Goal: Find specific page/section: Find specific page/section

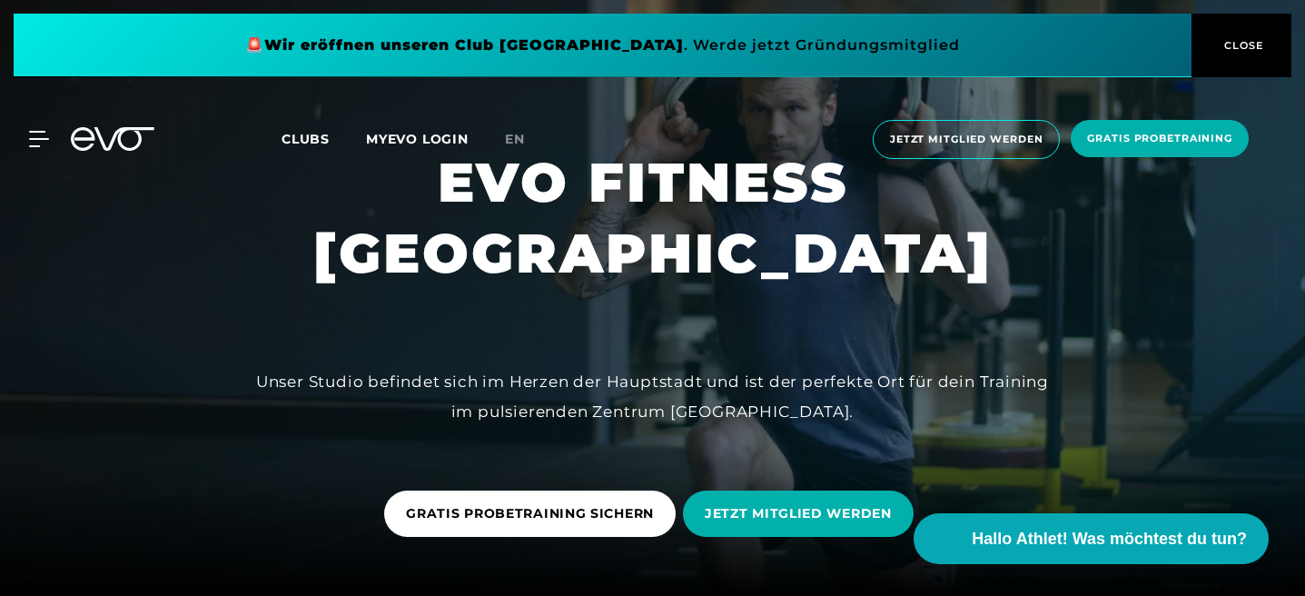
click at [45, 150] on div "MyEVO Login Über EVO Mitgliedschaften Probetraining TAGESPASS EVO Studios [GEOG…" at bounding box center [652, 139] width 1297 height 68
click at [40, 146] on icon at bounding box center [42, 139] width 26 height 16
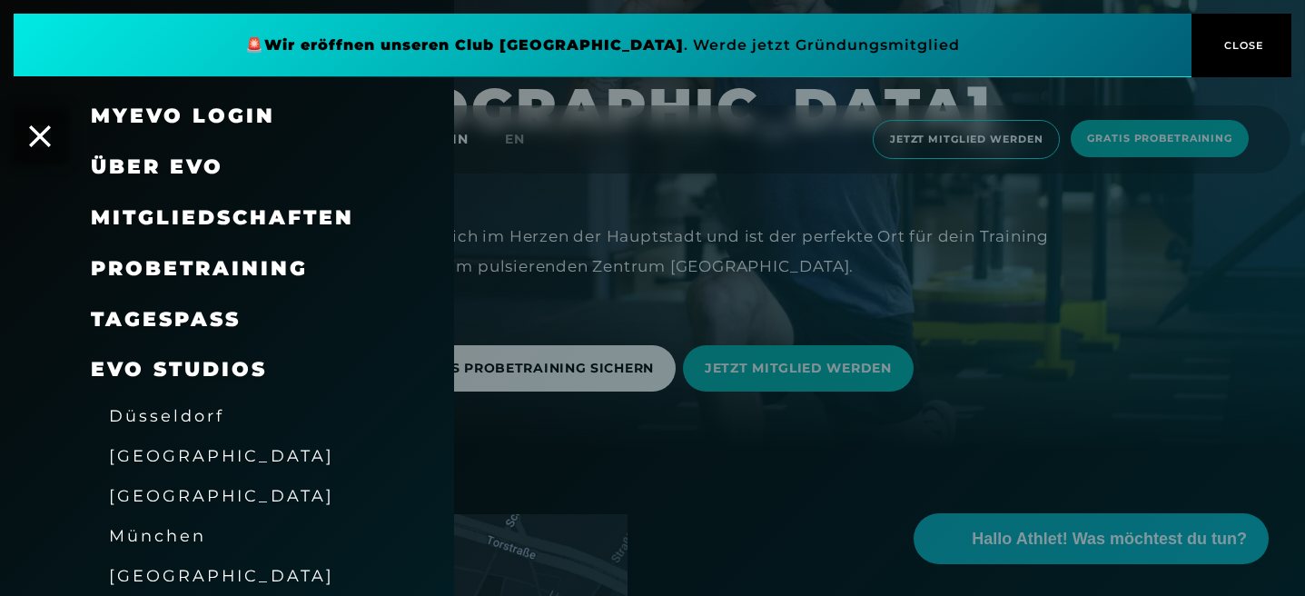
click at [138, 456] on span "[GEOGRAPHIC_DATA]" at bounding box center [221, 455] width 225 height 19
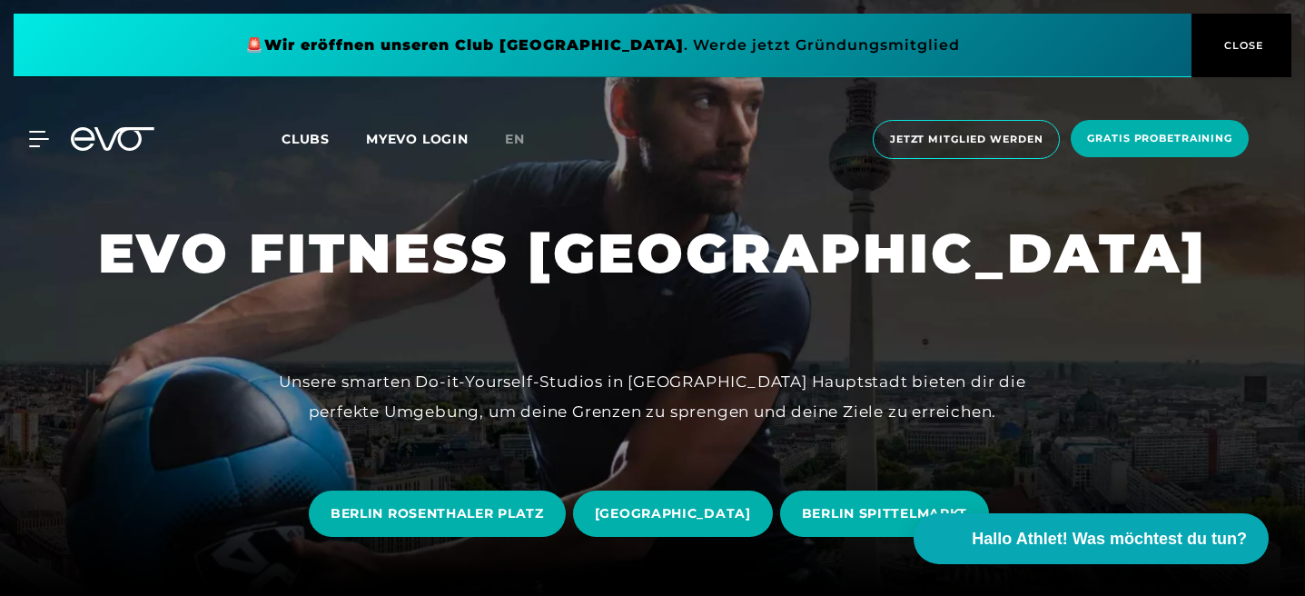
click at [1217, 42] on span "CLOSE" at bounding box center [1241, 45] width 100 height 16
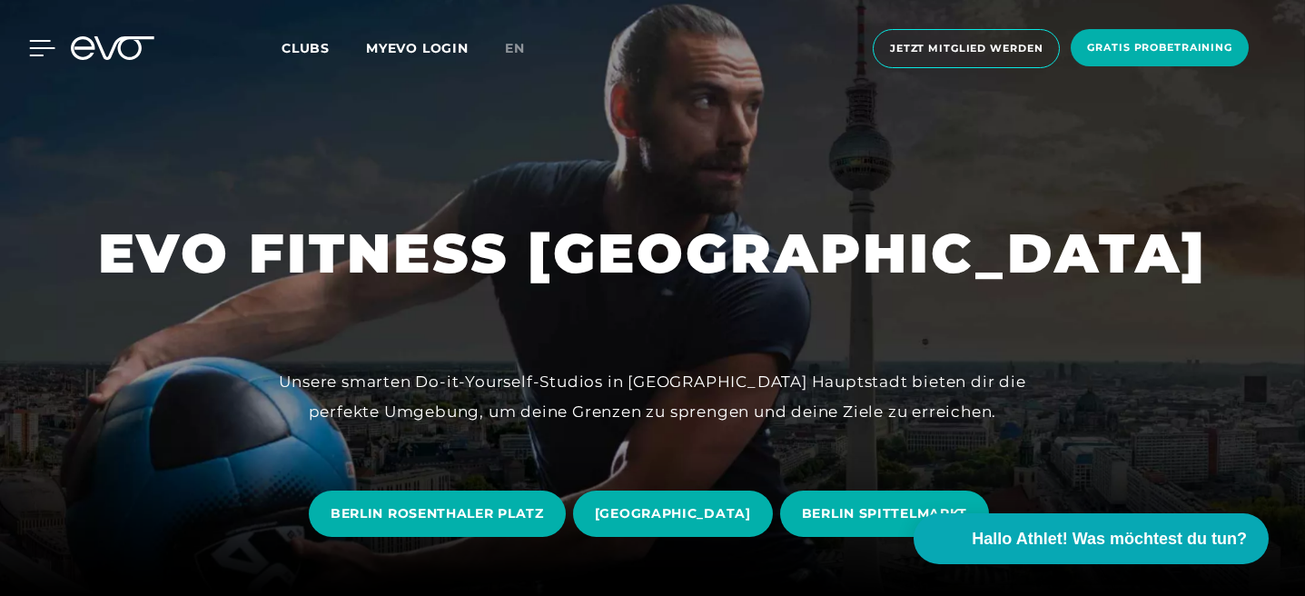
click at [33, 53] on icon at bounding box center [42, 48] width 26 height 16
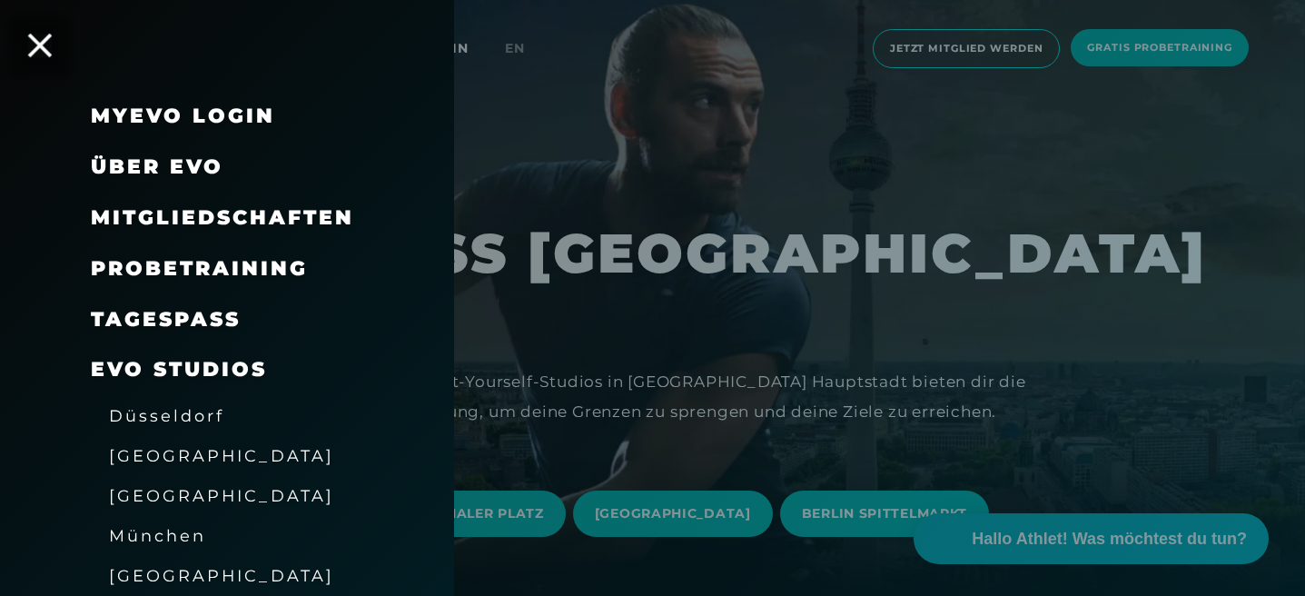
click at [39, 48] on icon at bounding box center [40, 46] width 24 height 24
